Goal: Task Accomplishment & Management: Manage account settings

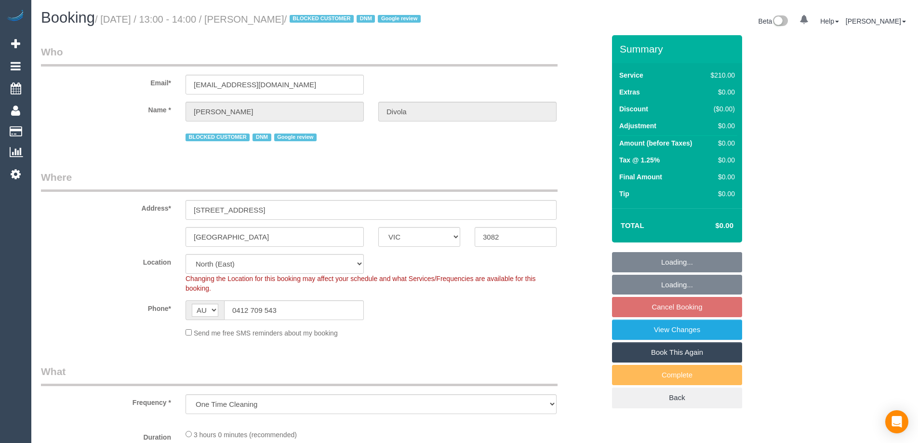
select select "VIC"
select select "number:27"
select select "object:737"
select select "180"
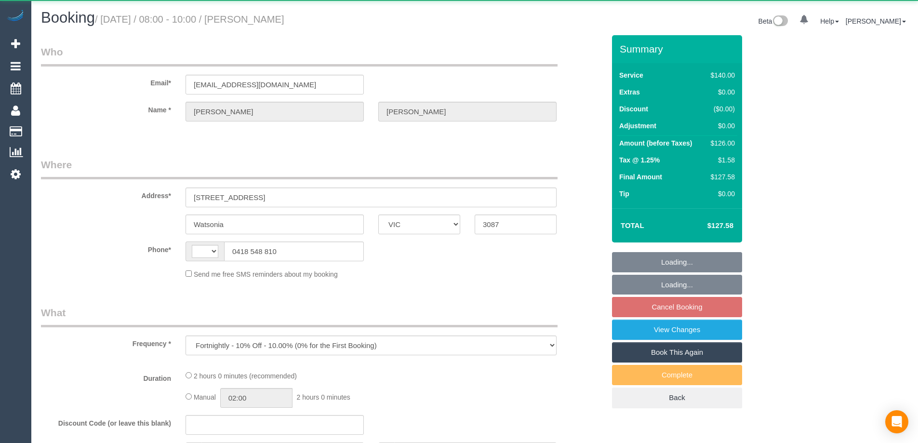
select select "VIC"
select select "string:AU"
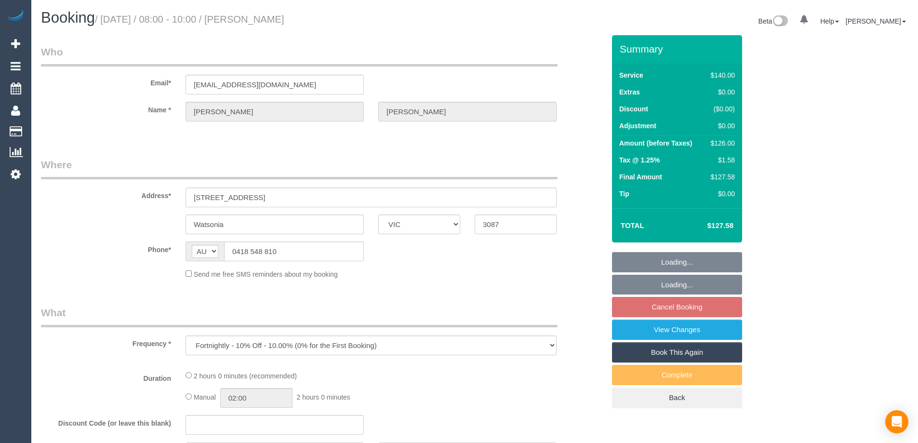
select select "string:stripe-pm_1NV44h2GScqysDRVQ3ZTF3Fr"
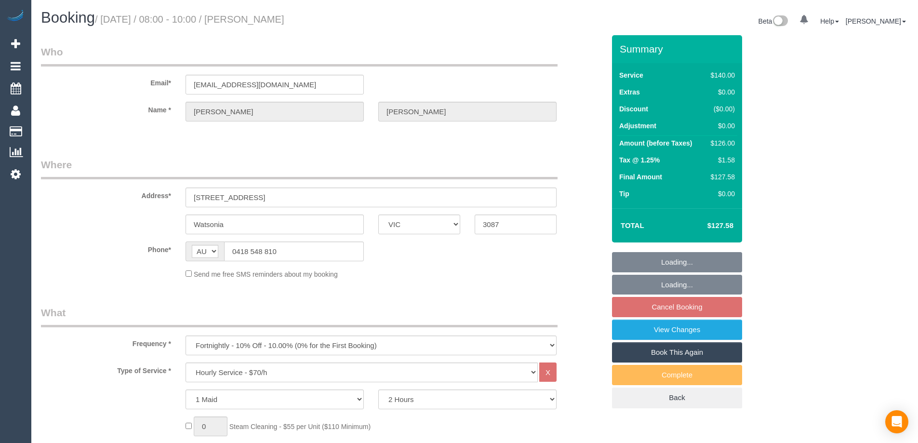
select select "object:845"
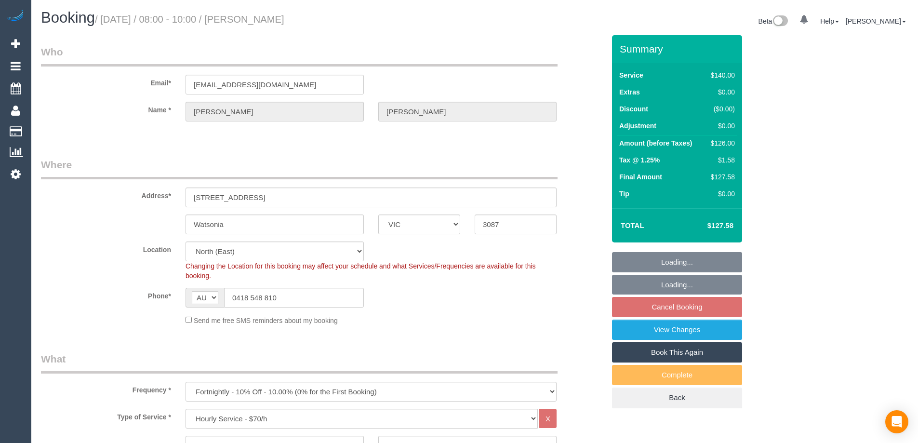
select select "spot2"
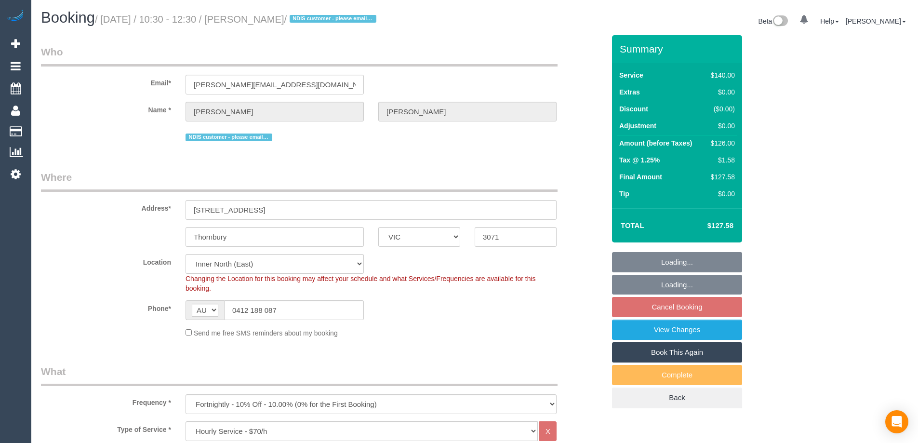
select select "VIC"
select select "number:29"
select select "number:14"
select select "number:19"
select select "number:22"
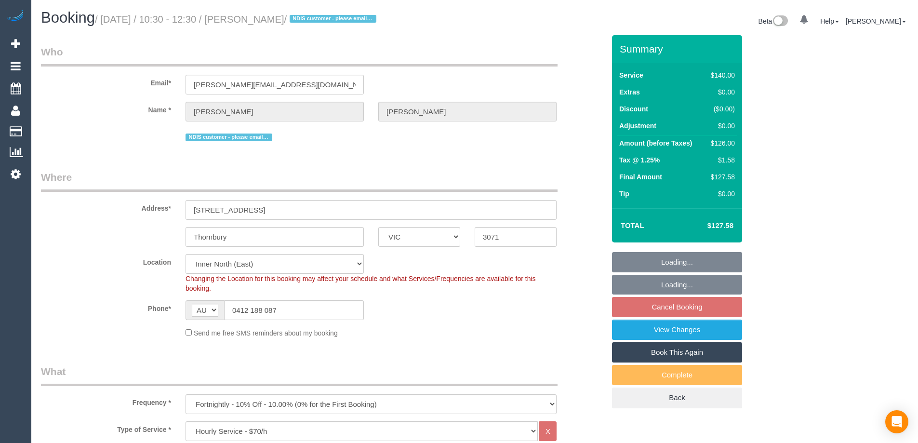
select select "number:35"
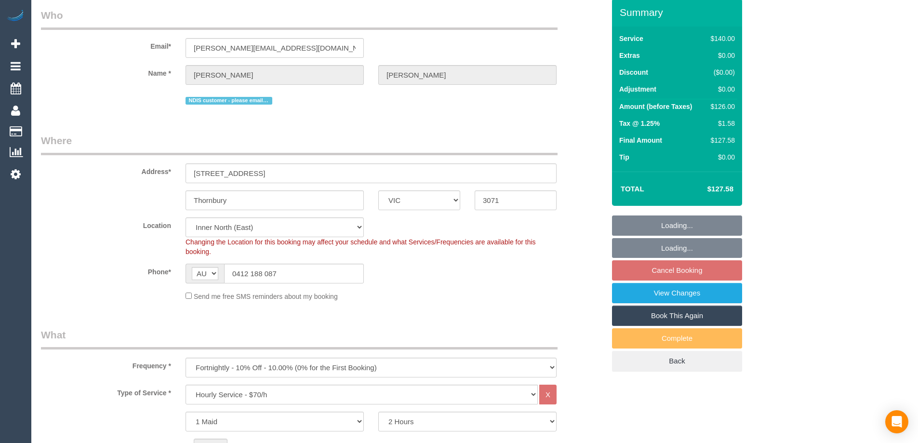
select select "object:1657"
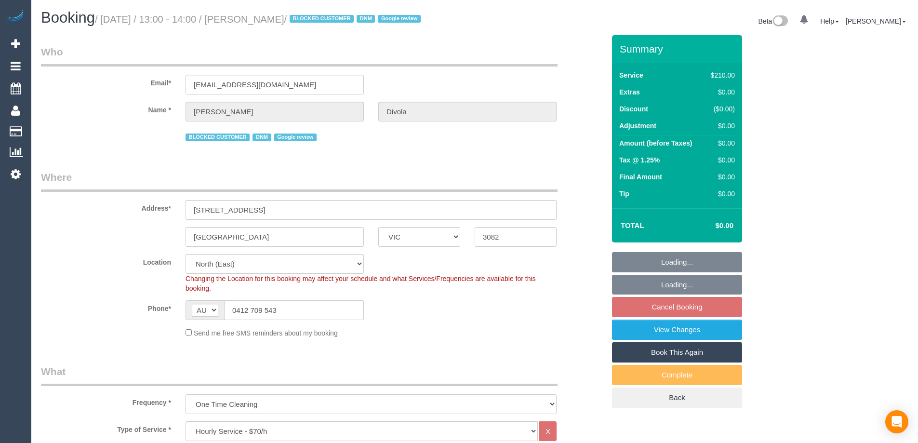
select select "VIC"
select select "180"
select select "number:27"
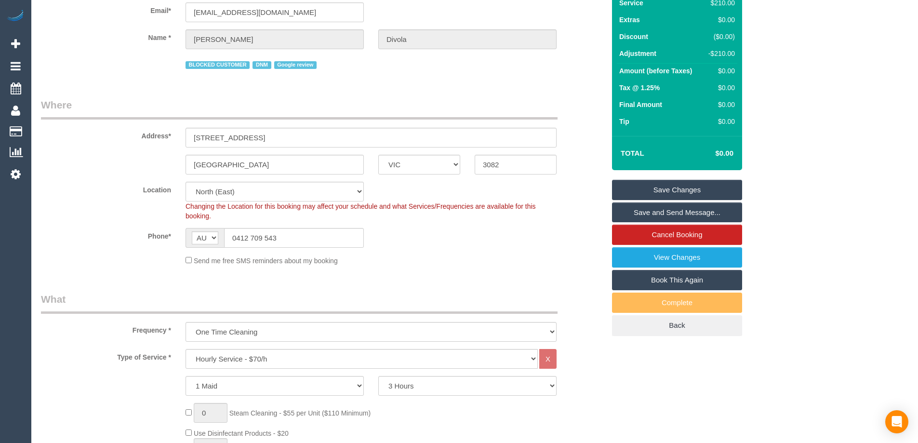
scroll to position [145, 0]
